Goal: Task Accomplishment & Management: Manage account settings

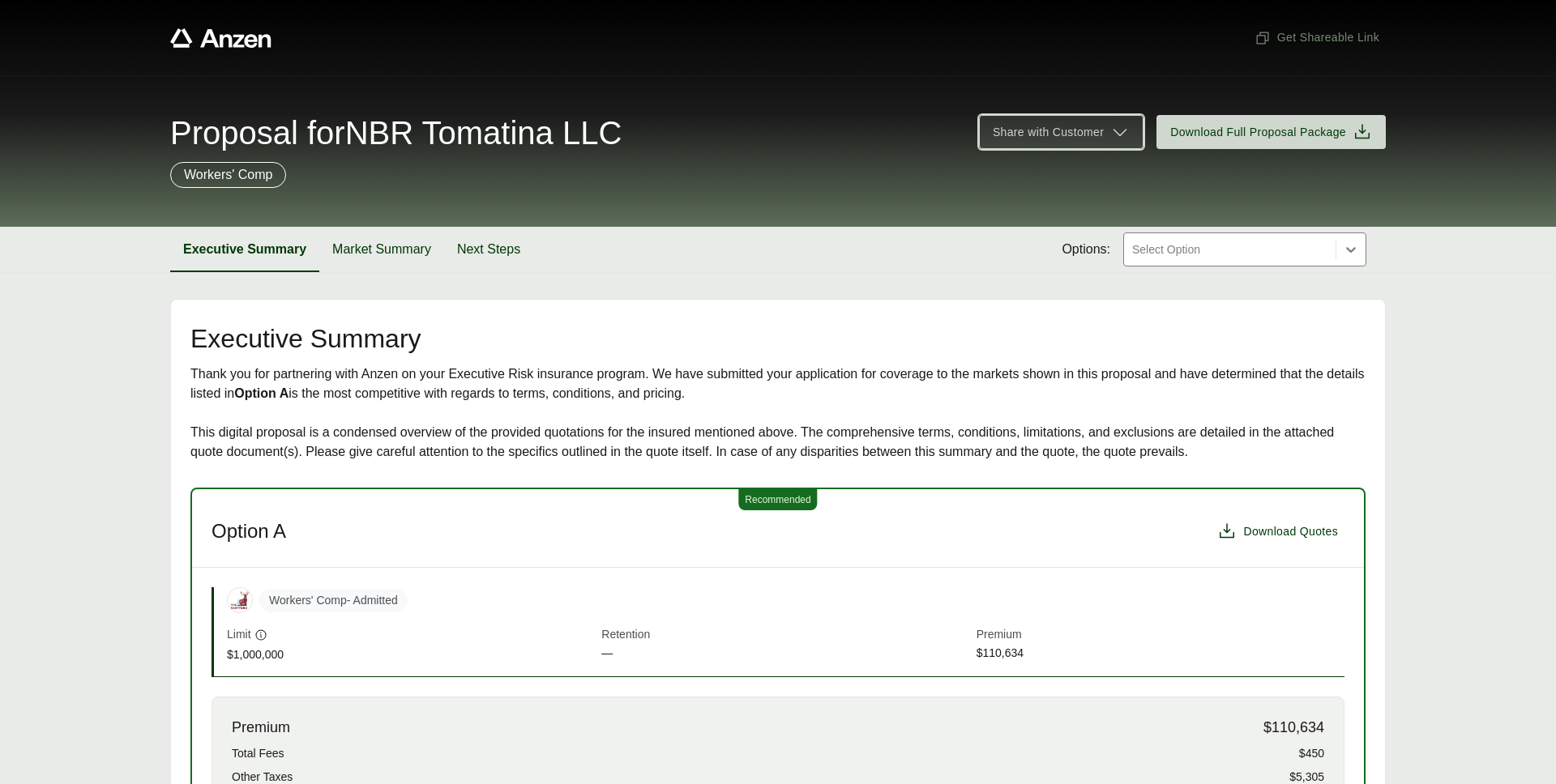
click at [1093, 136] on span "Share with Customer" at bounding box center [1048, 132] width 111 height 17
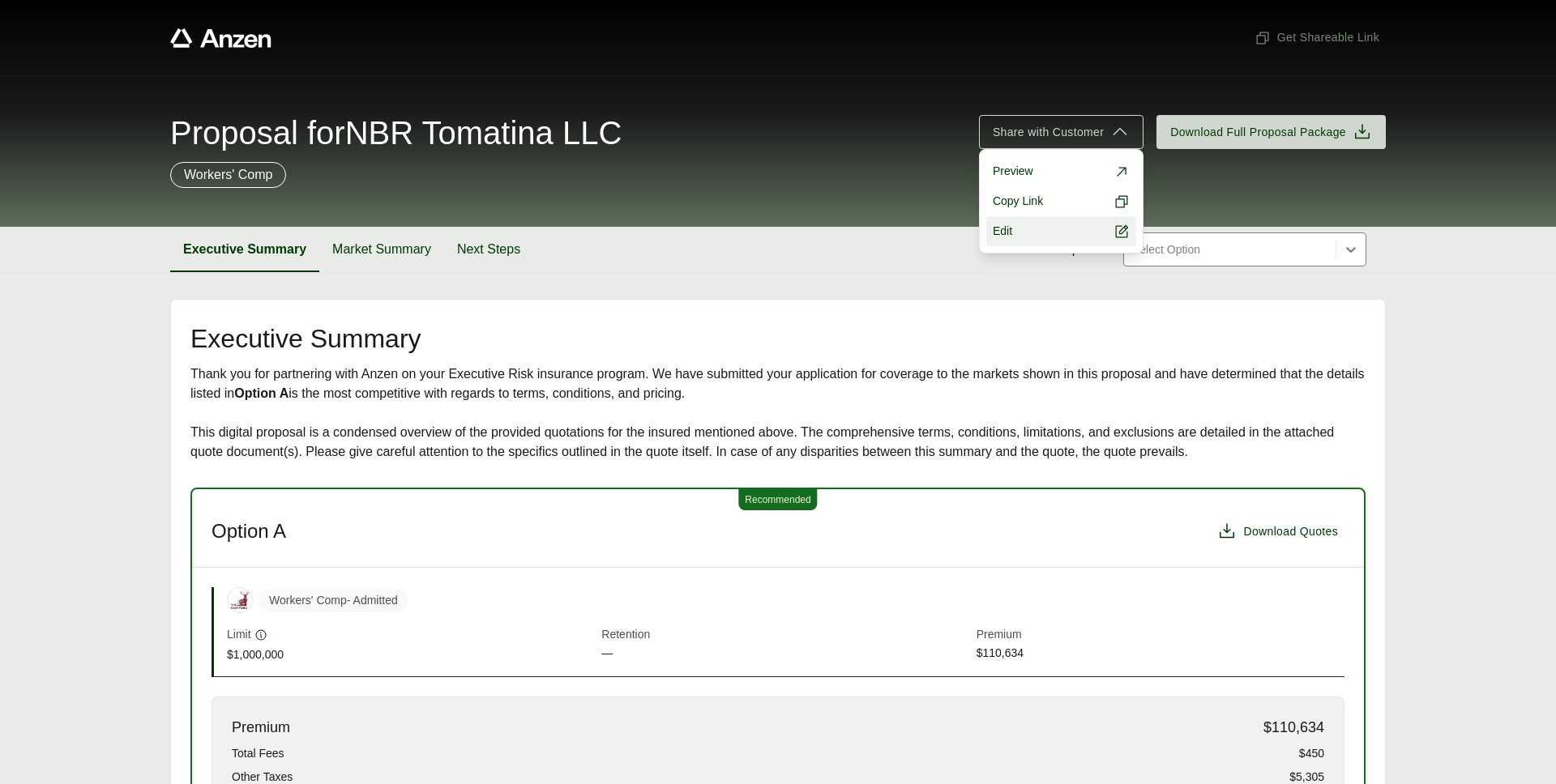
click at [1053, 230] on link "Edit" at bounding box center [1061, 230] width 150 height 30
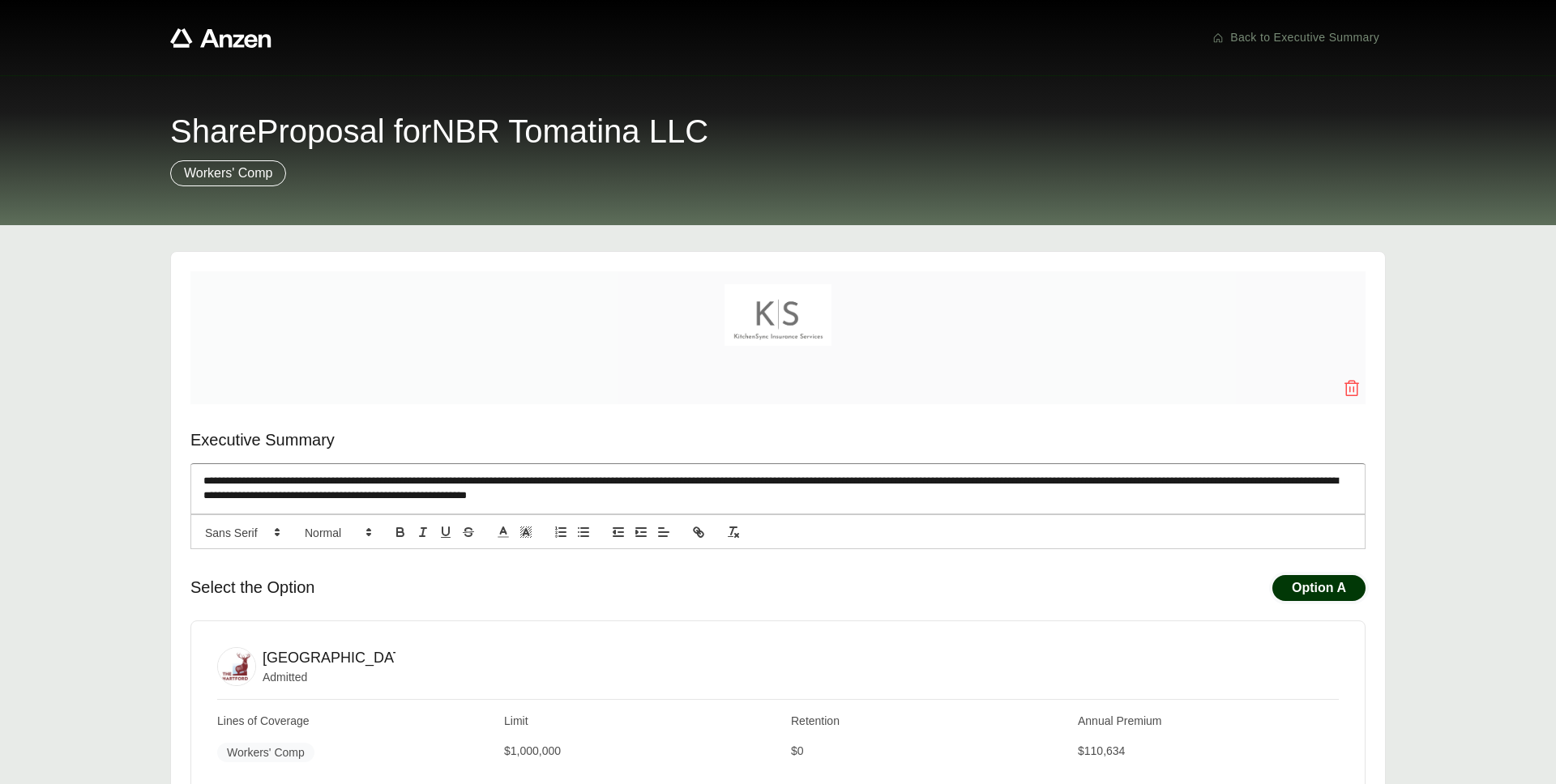
click at [777, 315] on img at bounding box center [778, 315] width 107 height 61
click at [813, 317] on img at bounding box center [778, 315] width 107 height 61
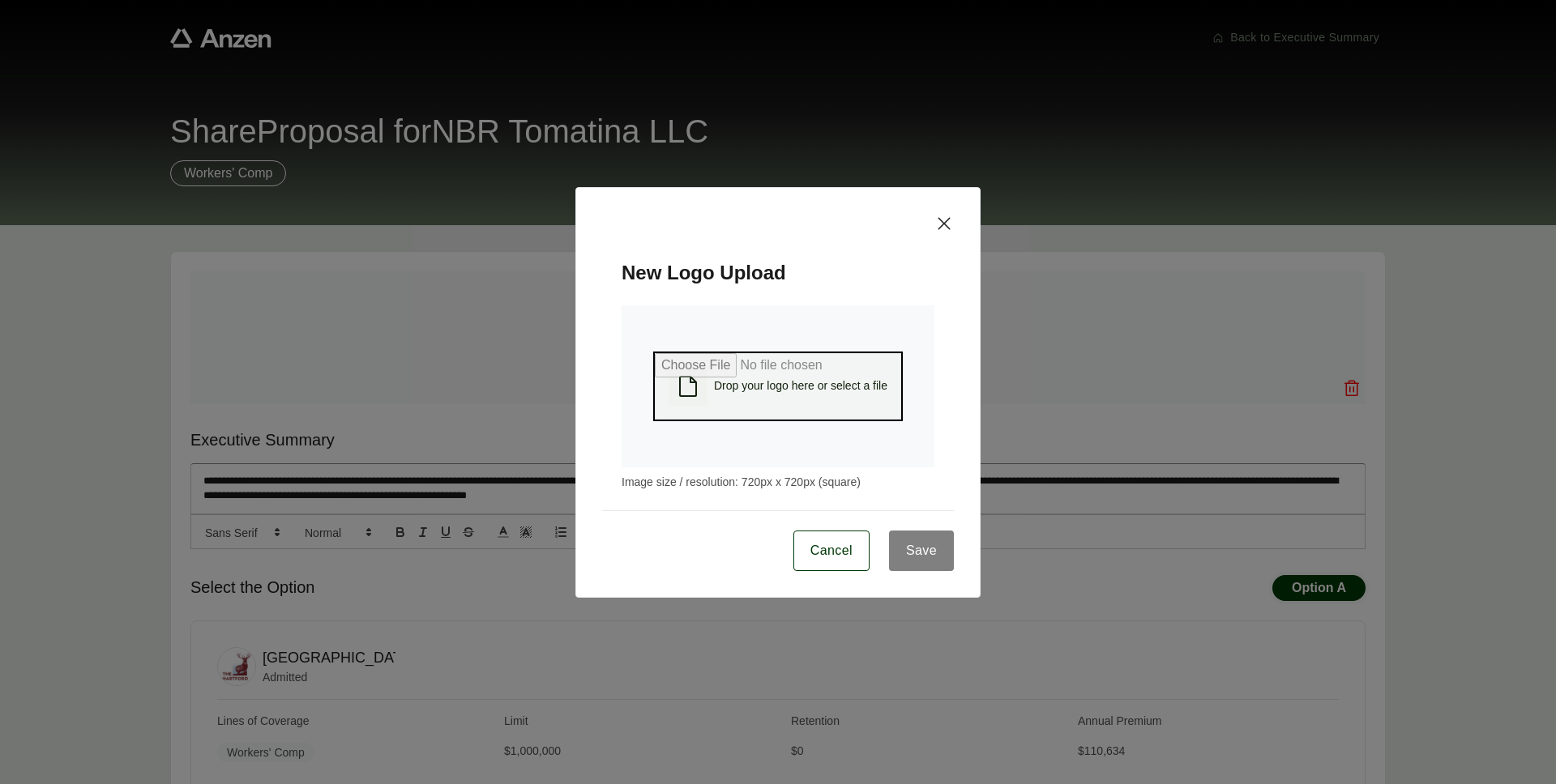
click at [778, 379] on span "Drop your logo here or select a file" at bounding box center [800, 386] width 173 height 17
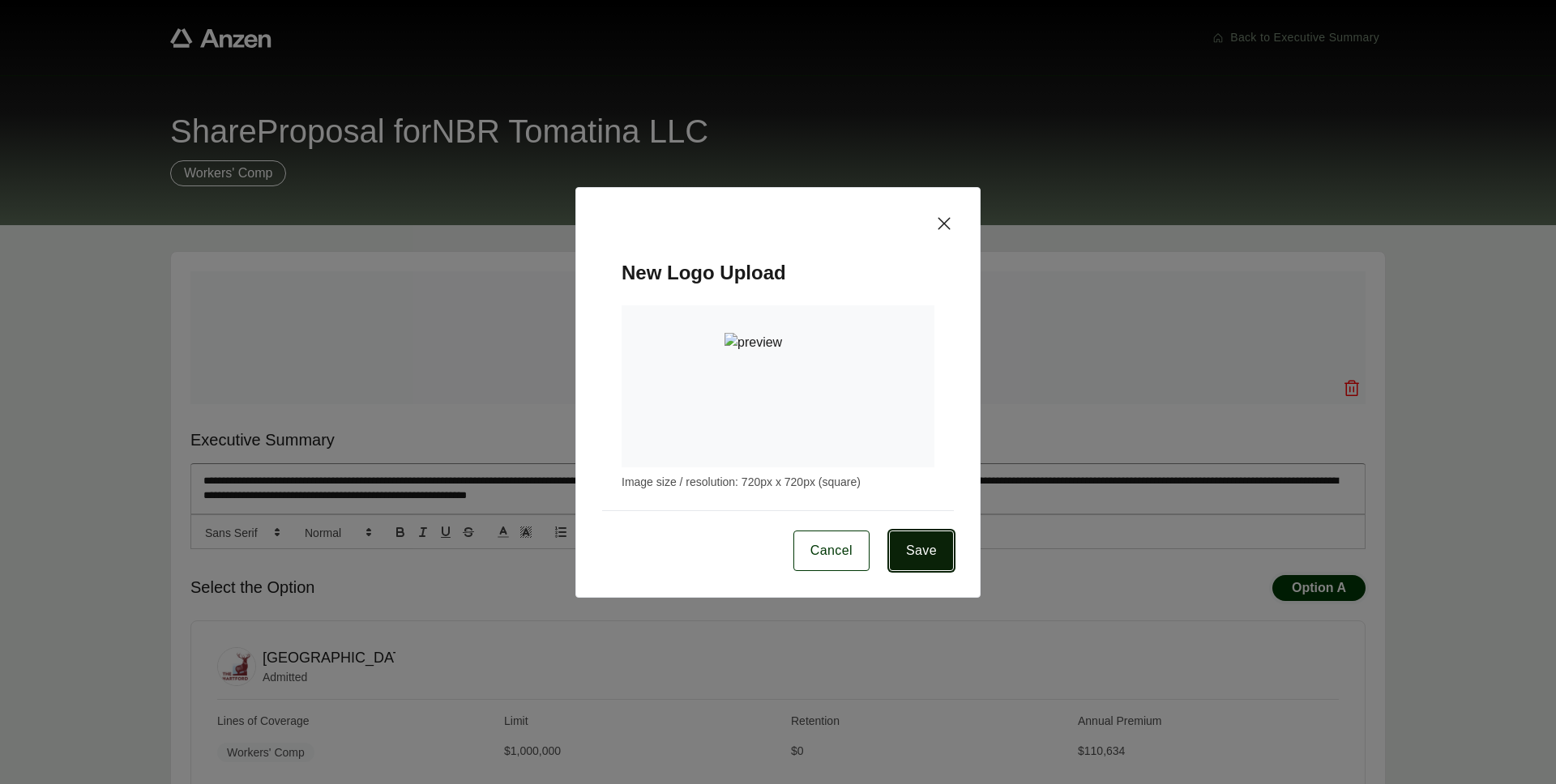
click at [941, 555] on button "Save" at bounding box center [921, 550] width 65 height 40
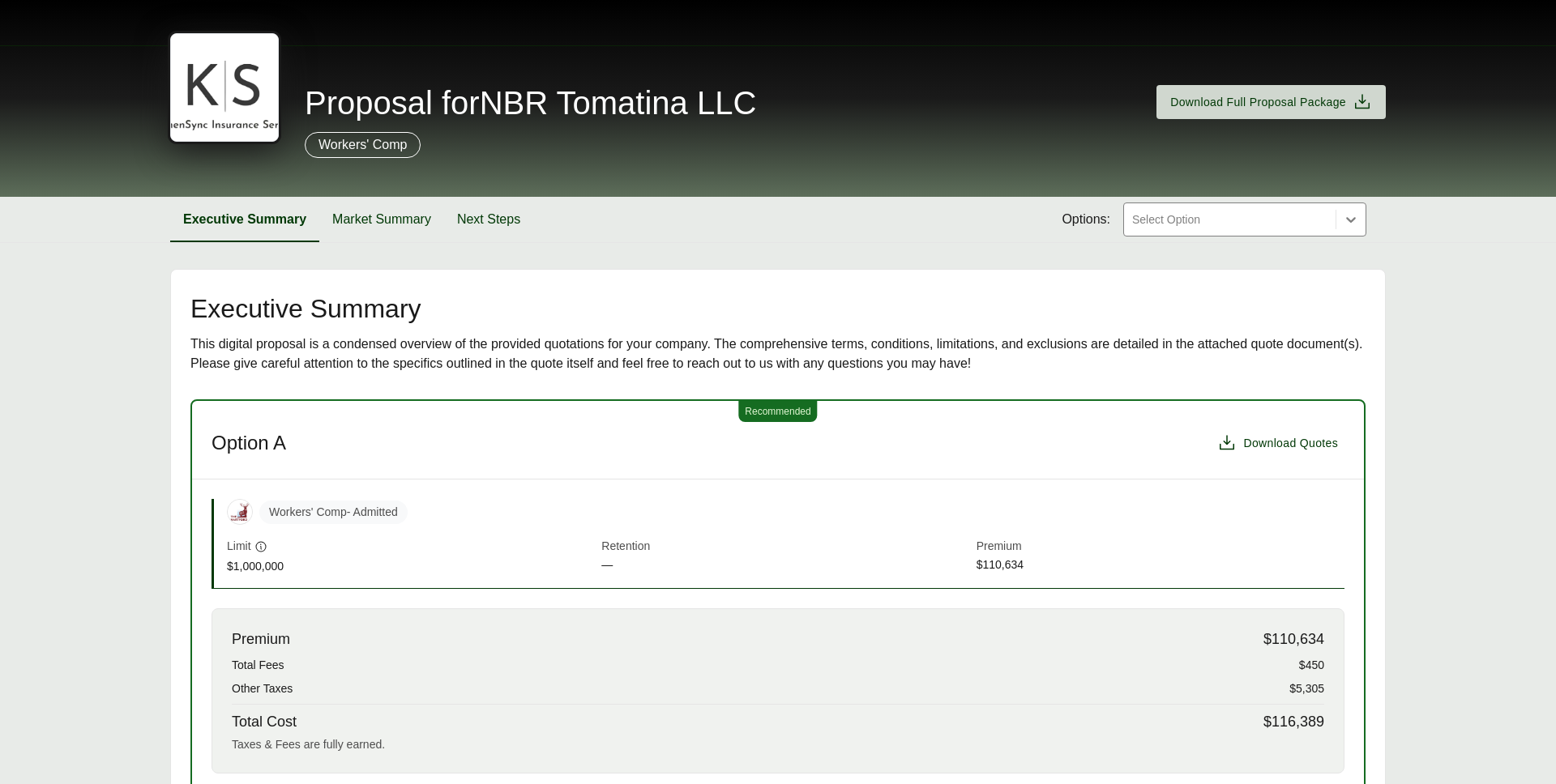
click at [85, 65] on div "Proposal for NBR Tomatina LLC Download Full Proposal Package Workers' Comp" at bounding box center [778, 121] width 1556 height 152
